Goal: Task Accomplishment & Management: Use online tool/utility

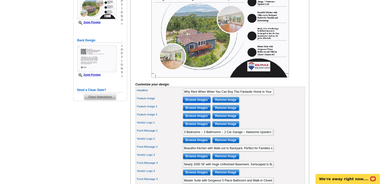
click at [194, 103] on input "Browse Images" at bounding box center [197, 100] width 28 height 6
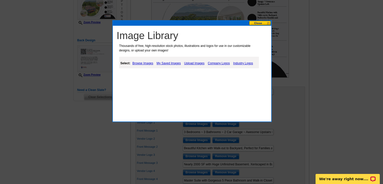
click at [194, 63] on link "Upload Images" at bounding box center [194, 63] width 23 height 6
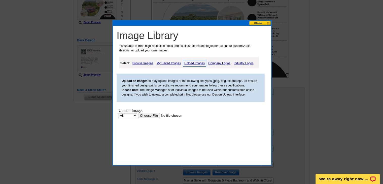
click at [151, 115] on input "file" at bounding box center [170, 115] width 64 height 5
click at [264, 22] on button at bounding box center [260, 23] width 22 height 5
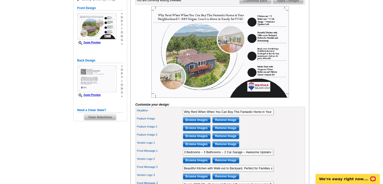
scroll to position [101, 0]
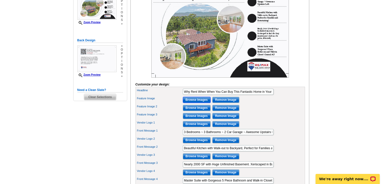
click at [199, 103] on input "Browse Images" at bounding box center [197, 100] width 28 height 6
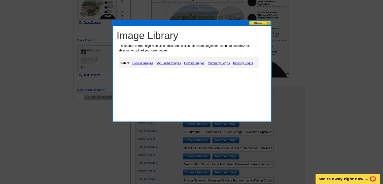
click at [197, 63] on link "Upload Images" at bounding box center [194, 63] width 23 height 6
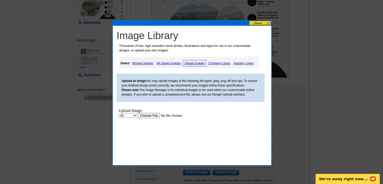
scroll to position [0, 0]
click at [149, 114] on input "file" at bounding box center [170, 115] width 64 height 5
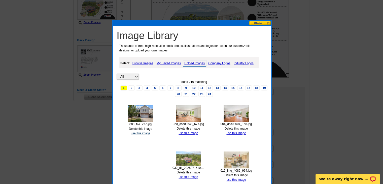
click at [139, 133] on link "use this image" at bounding box center [140, 133] width 19 height 4
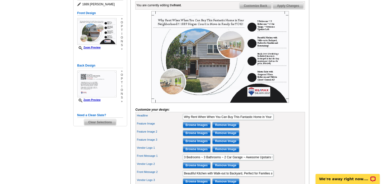
scroll to position [101, 0]
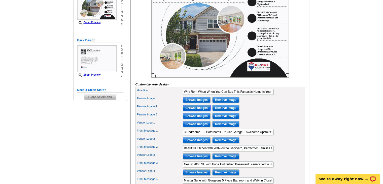
click at [188, 111] on input "Browse Images" at bounding box center [197, 108] width 28 height 6
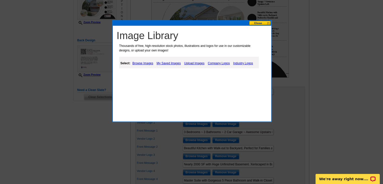
click at [141, 64] on link "Browse Images" at bounding box center [142, 63] width 23 height 6
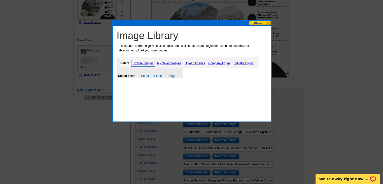
click at [192, 63] on link "Upload Images" at bounding box center [194, 63] width 23 height 6
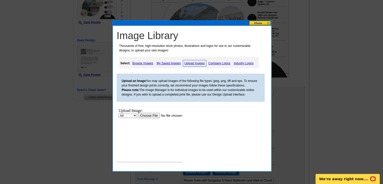
scroll to position [0, 0]
click at [156, 115] on input "file" at bounding box center [170, 115] width 64 height 5
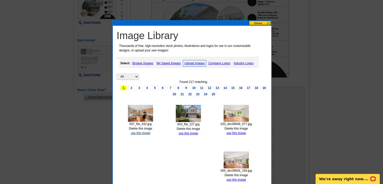
click at [134, 131] on link "use this image" at bounding box center [140, 133] width 19 height 4
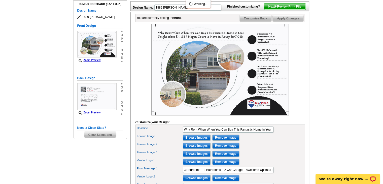
scroll to position [75, 0]
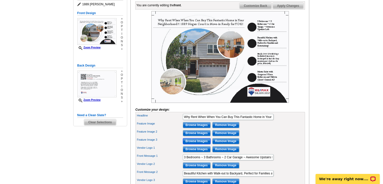
click at [203, 144] on input "Browse Images" at bounding box center [197, 141] width 28 height 6
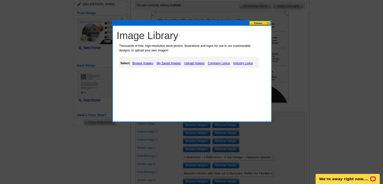
drag, startPoint x: 203, startPoint y: 148, endPoint x: 206, endPoint y: 125, distance: 23.4
drag, startPoint x: 206, startPoint y: 125, endPoint x: 191, endPoint y: 63, distance: 63.6
click at [191, 63] on link "Upload Images" at bounding box center [194, 63] width 23 height 6
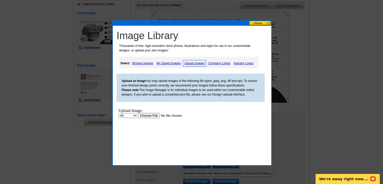
scroll to position [0, 0]
click at [149, 114] on input "file" at bounding box center [170, 115] width 64 height 5
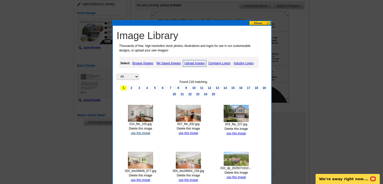
click at [148, 132] on link "use this image" at bounding box center [140, 133] width 19 height 4
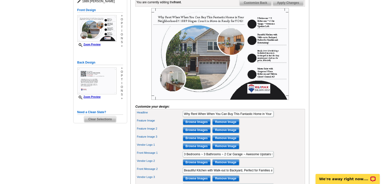
scroll to position [75, 0]
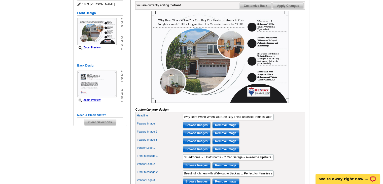
click at [258, 9] on span "Customize Back" at bounding box center [255, 6] width 32 height 6
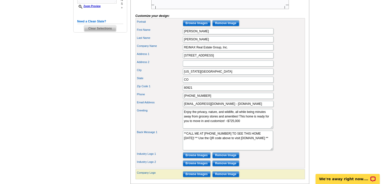
scroll to position [176, 0]
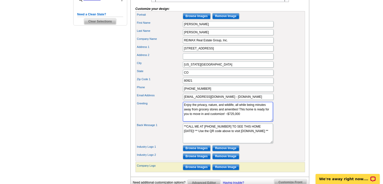
drag, startPoint x: 208, startPoint y: 127, endPoint x: 154, endPoint y: 97, distance: 61.7
click at [154, 97] on div "Portrait Browse Images Remove Image First Name [PERSON_NAME] Last Name [PERSON_…" at bounding box center [219, 86] width 169 height 150
paste textarea "Located in the popular [GEOGRAPHIC_DATA][PERSON_NAME] subdivision with excellen…"
click at [217, 120] on textarea "Enjoy the privacy, nature, and wildlife, all while being minutes away from groc…" at bounding box center [228, 112] width 90 height 20
type textarea "Located in the popular [GEOGRAPHIC_DATA][PERSON_NAME] subdivision with excellen…"
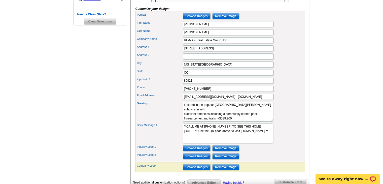
click at [356, 90] on main "Need Help? call [PHONE_NUMBER], chat with support, or have our designers make s…" at bounding box center [191, 34] width 383 height 355
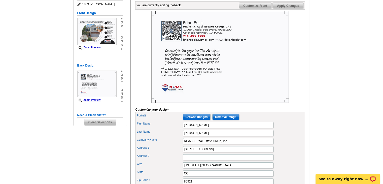
scroll to position [75, 0]
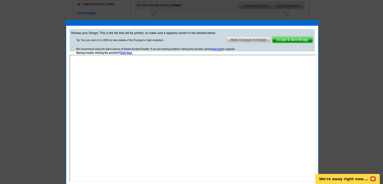
click at [254, 40] on span "Make Changes to Design" at bounding box center [248, 40] width 44 height 6
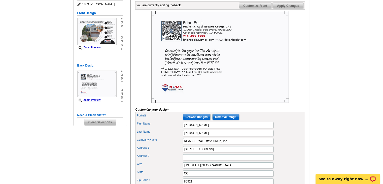
click at [259, 9] on span "Customize Front" at bounding box center [255, 6] width 32 height 6
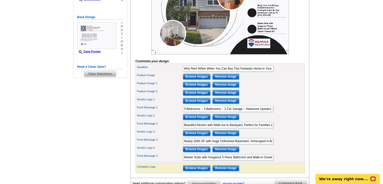
scroll to position [126, 0]
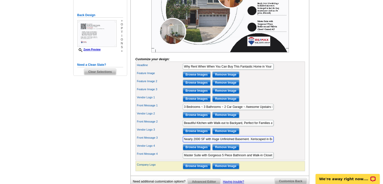
click at [196, 142] on input "Nearly 2000 SF with Huge Unfinished Basement. Xeriscaped in Back for Easy Maint…" at bounding box center [228, 139] width 91 height 6
click at [313, 98] on main "Need Help? call [PHONE_NUMBER], chat with support, or have our designers make s…" at bounding box center [191, 60] width 383 height 304
click at [200, 142] on input "Nearly 2200 SF with Huge Unfinished Basement. Xeriscaped in Back for Easy Maint…" at bounding box center [228, 139] width 91 height 6
type input "Nearly 2200 Finished SF with Huge Unfinished Basement. Xeriscaped in Back for E…"
click at [340, 84] on main "Need Help? call [PHONE_NUMBER], chat with support, or have our designers make s…" at bounding box center [191, 60] width 383 height 304
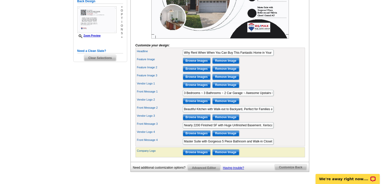
scroll to position [151, 0]
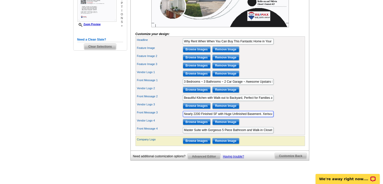
click at [240, 117] on input "Nearly 2200 Finished SF with Huge Unfinished Basement. Xeriscaped in Back for E…" at bounding box center [228, 114] width 91 height 6
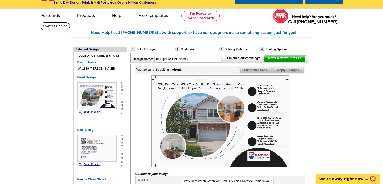
scroll to position [0, 0]
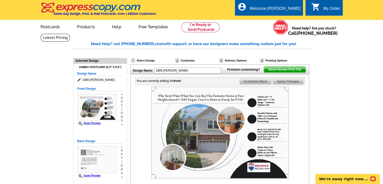
click at [292, 72] on span "Next Review Print File" at bounding box center [285, 69] width 42 height 6
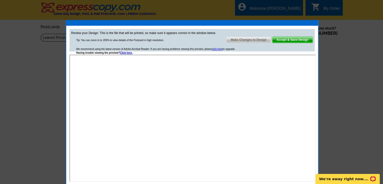
click at [296, 39] on span "Accept & Save Design" at bounding box center [292, 40] width 40 height 6
